Goal: Navigation & Orientation: Find specific page/section

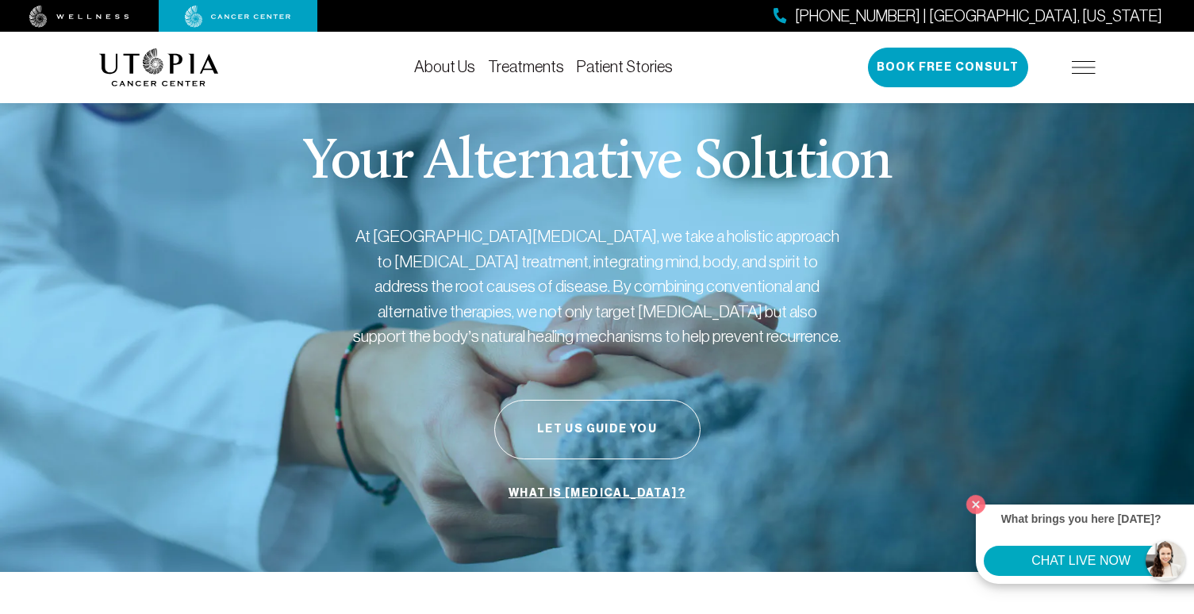
click at [1085, 63] on img at bounding box center [1084, 67] width 24 height 13
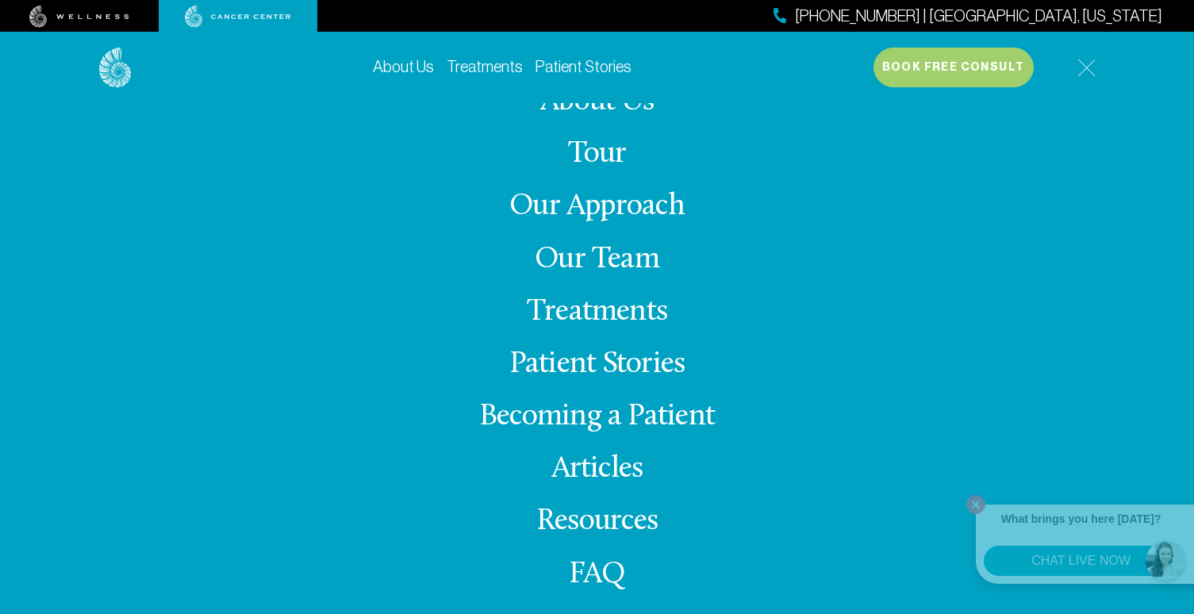
click at [614, 305] on link "Treatments" at bounding box center [597, 312] width 140 height 31
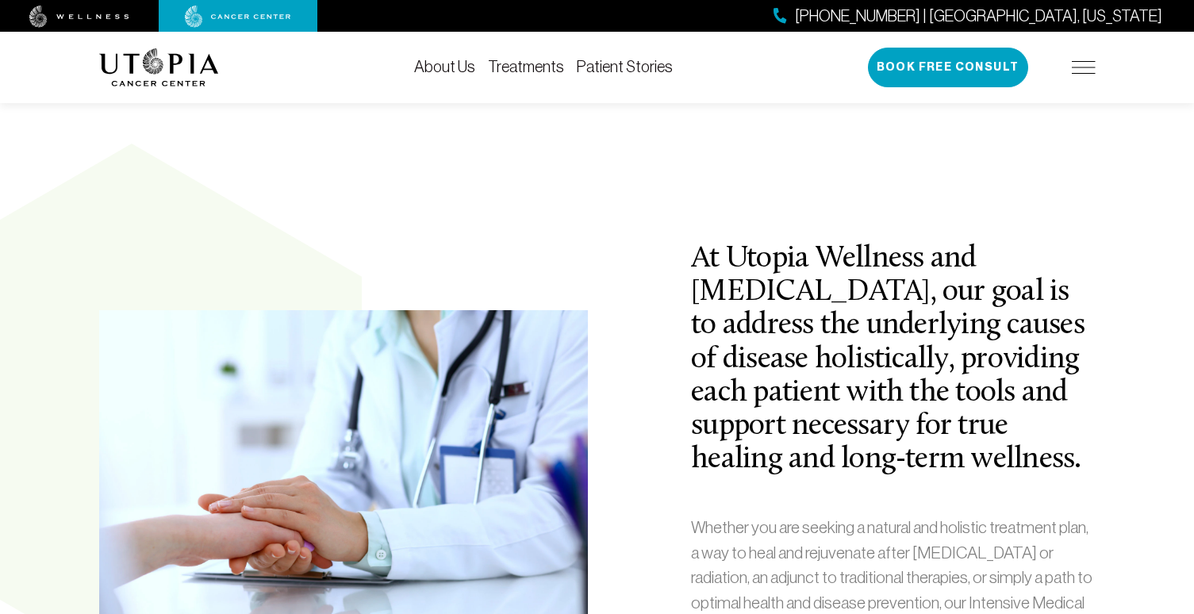
scroll to position [397, 0]
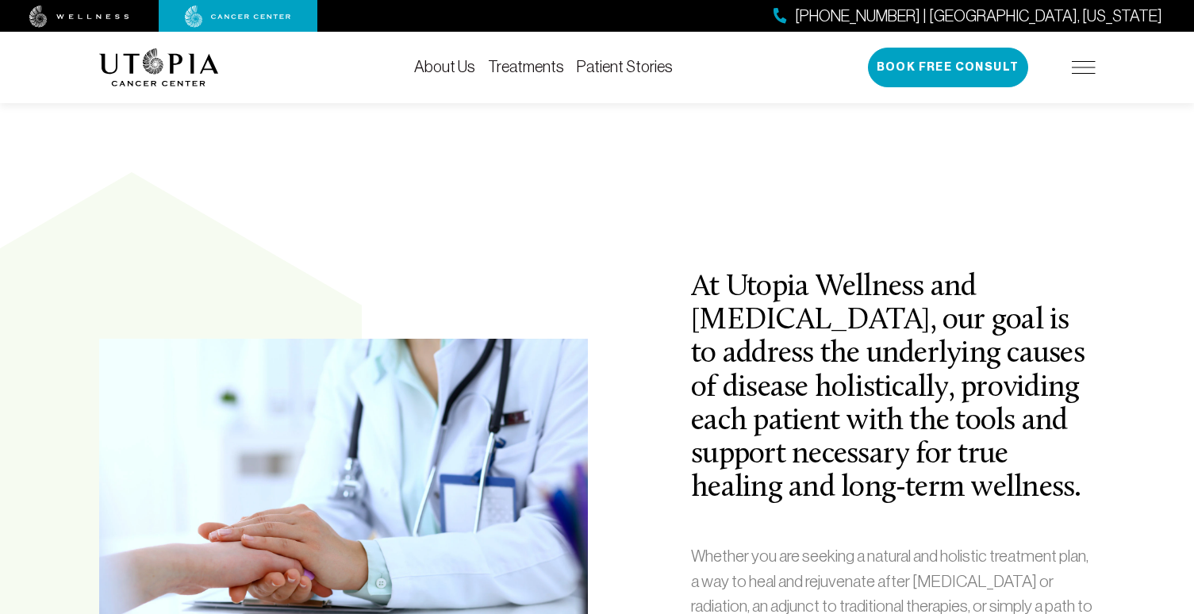
click at [1083, 63] on img at bounding box center [1084, 67] width 24 height 13
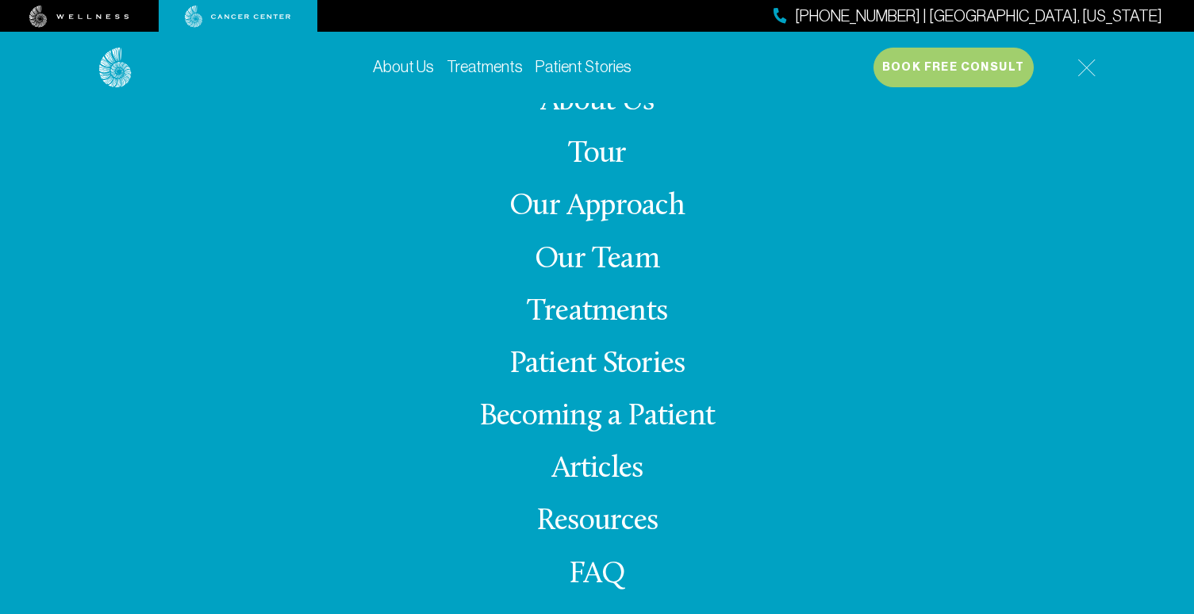
click at [616, 152] on link "Tour" at bounding box center [597, 154] width 59 height 31
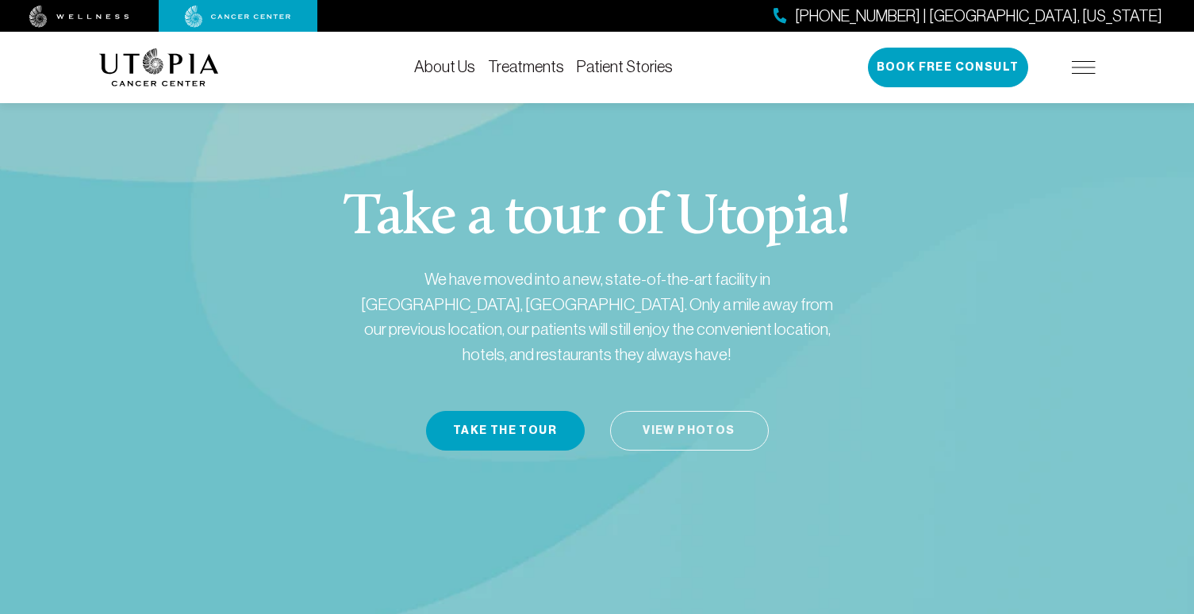
click at [636, 411] on link "View Photos" at bounding box center [689, 431] width 159 height 40
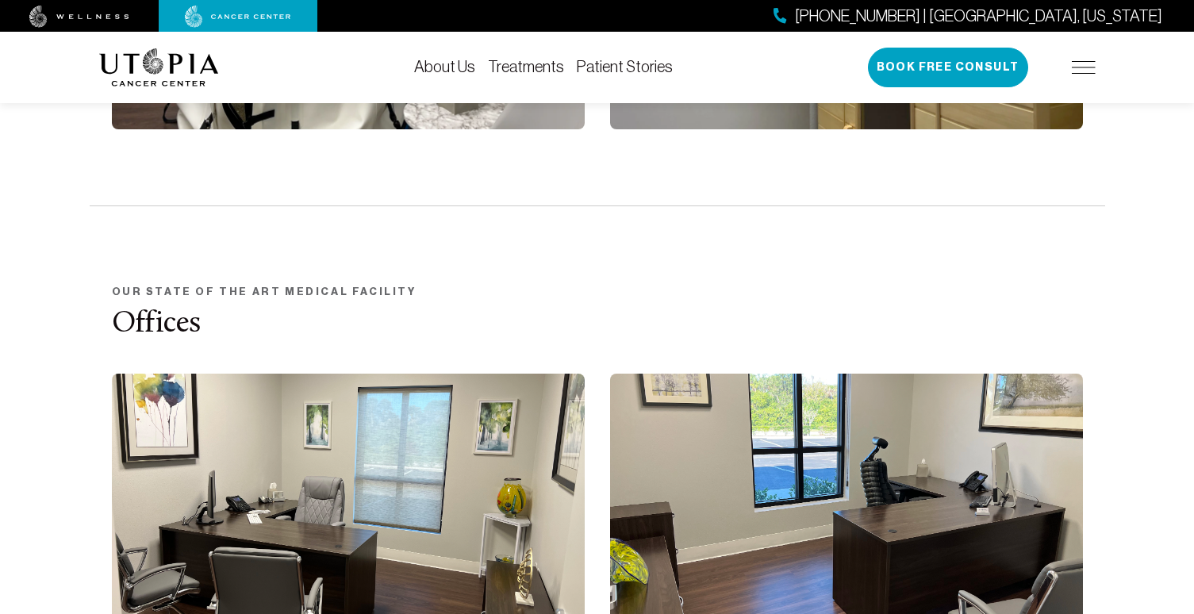
scroll to position [2564, 0]
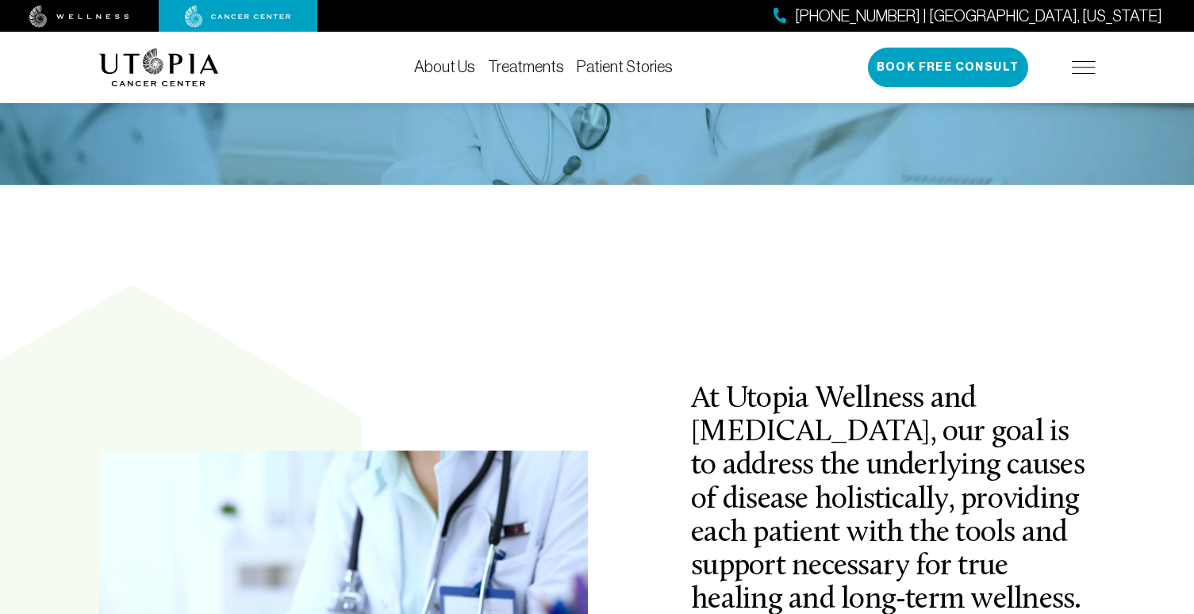
scroll to position [286, 0]
